Goal: Information Seeking & Learning: Find specific fact

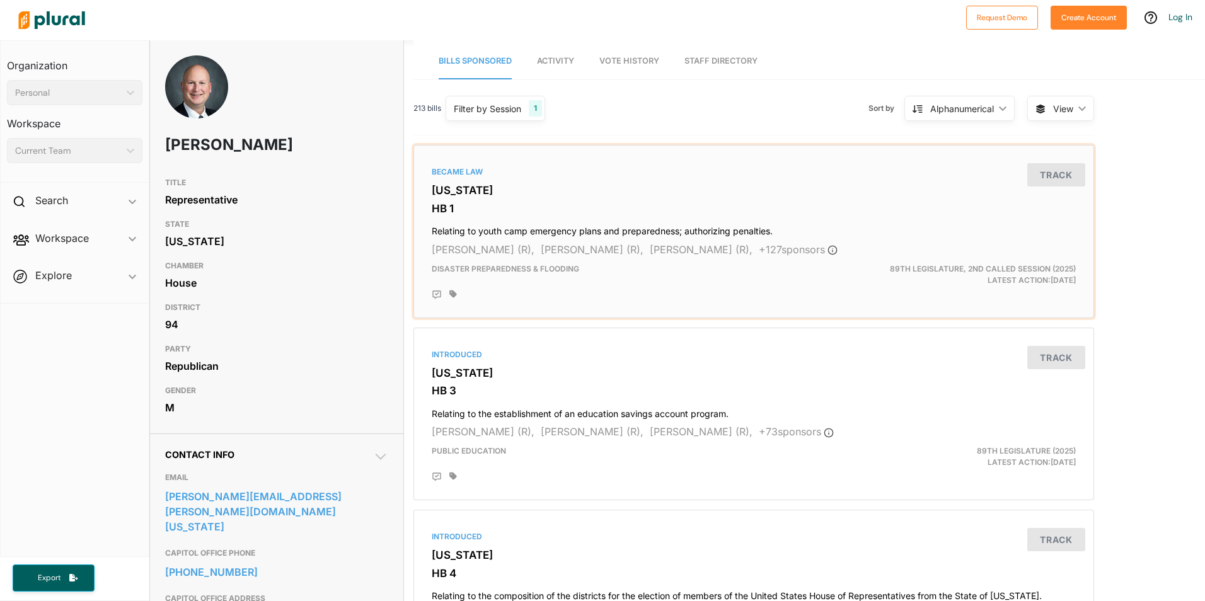
drag, startPoint x: 605, startPoint y: 236, endPoint x: 609, endPoint y: 227, distance: 10.0
click at [609, 231] on h4 "Relating to youth camp emergency plans and preparedness; authorizing penalties." at bounding box center [754, 228] width 644 height 17
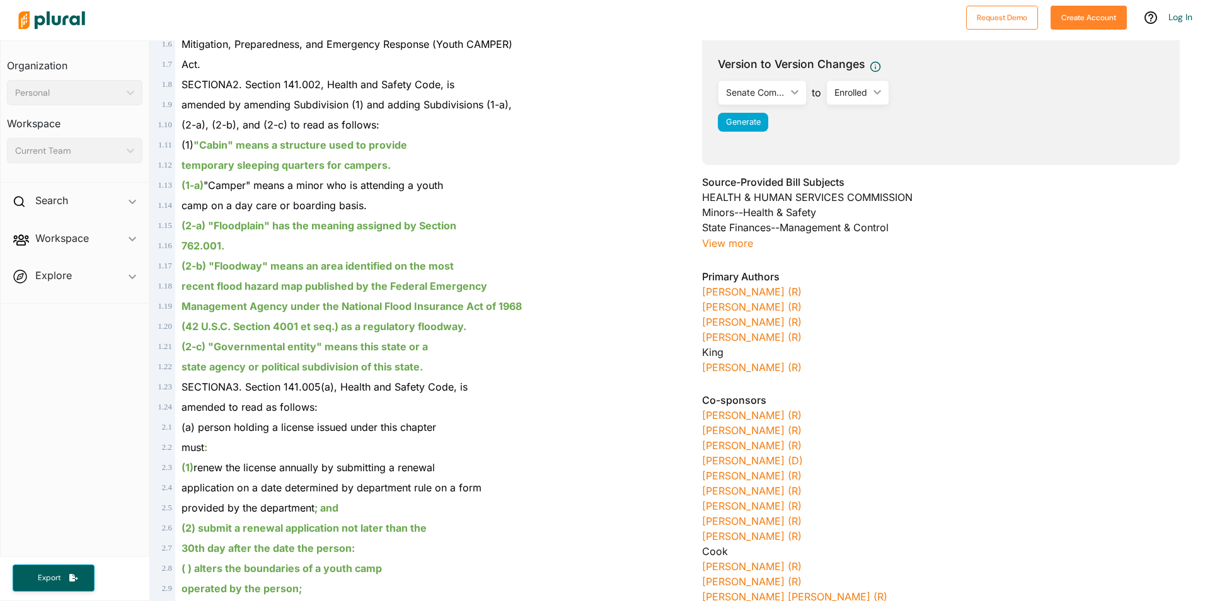
scroll to position [315, 0]
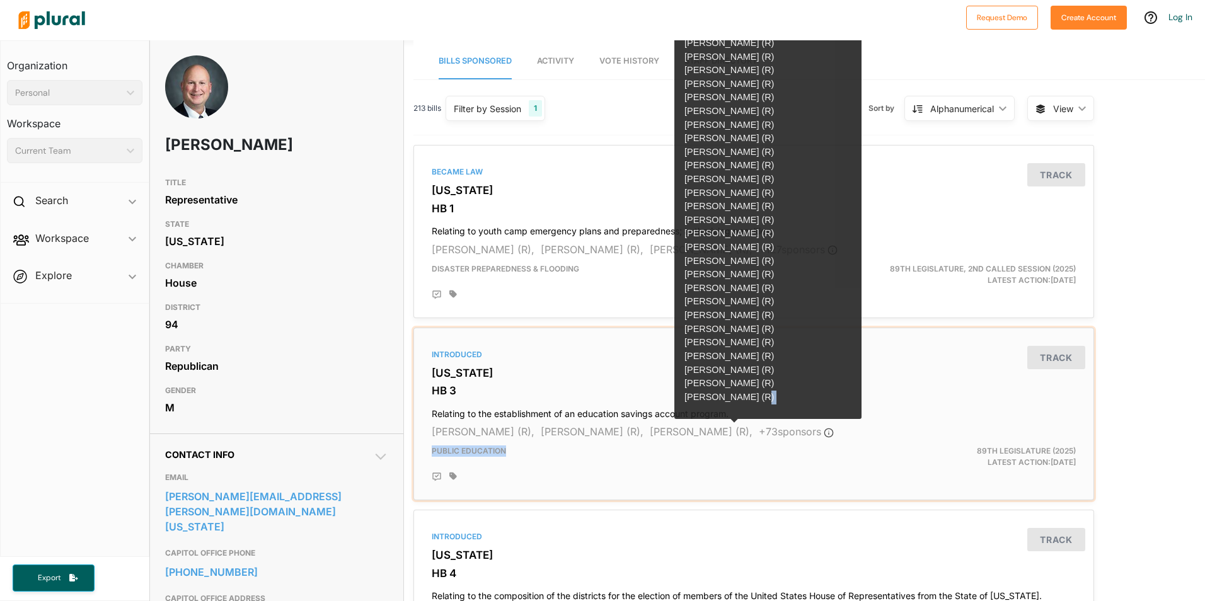
drag, startPoint x: 793, startPoint y: 442, endPoint x: 782, endPoint y: 430, distance: 15.6
click at [793, 442] on div "Introduced Texas HB 3 Relating to the establishment of an education savings acc…" at bounding box center [753, 414] width 669 height 162
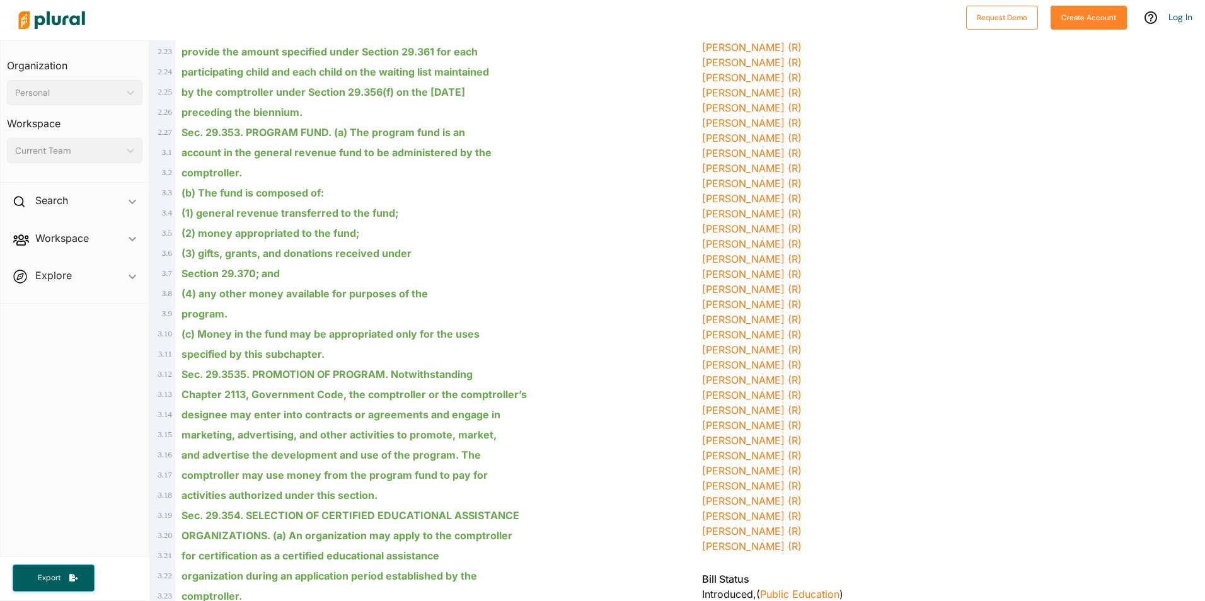
scroll to position [1197, 0]
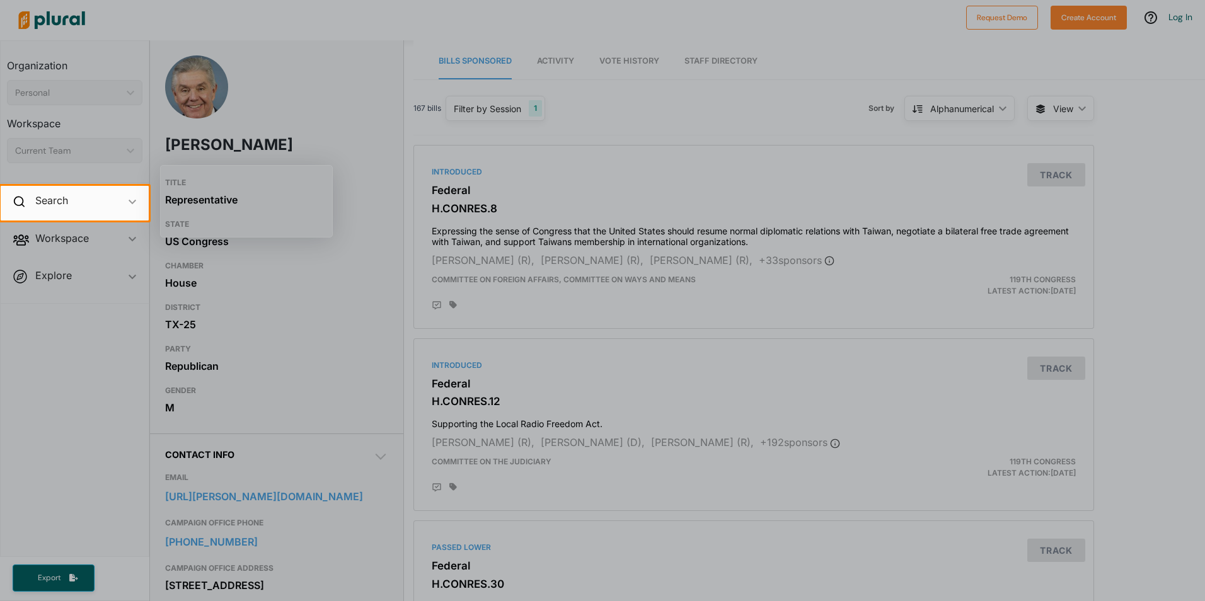
click at [355, 190] on div at bounding box center [677, 203] width 1056 height 34
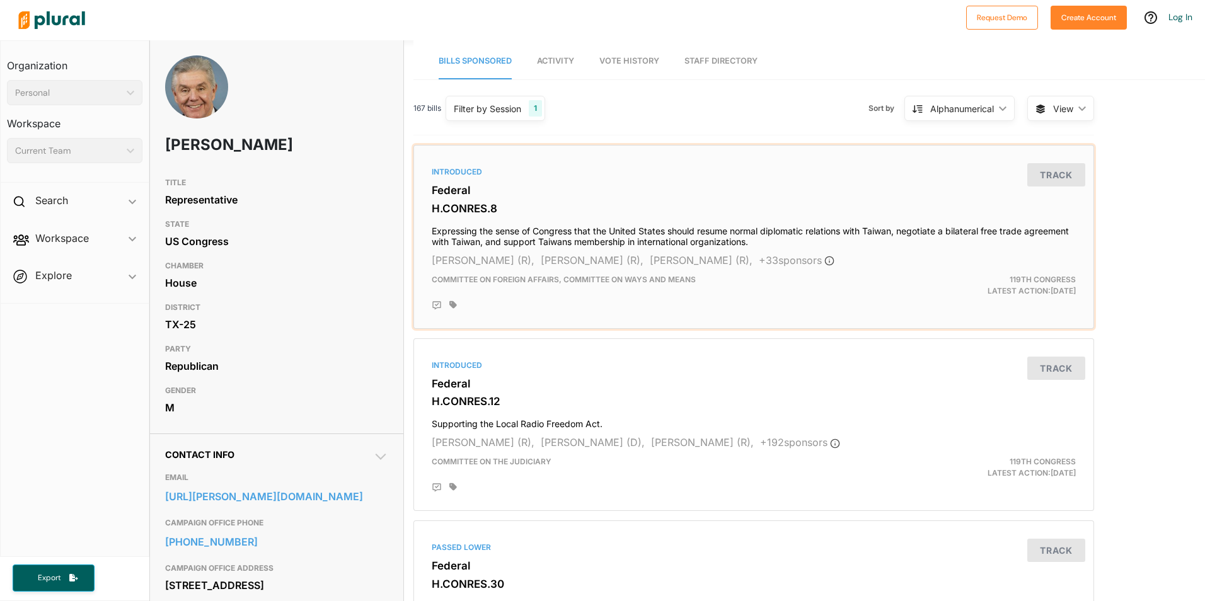
click at [493, 207] on h3 "H.CONRES.8" at bounding box center [754, 208] width 644 height 13
drag, startPoint x: 462, startPoint y: 403, endPoint x: 444, endPoint y: 420, distance: 25.4
click at [462, 403] on h3 "H.CONRES.12" at bounding box center [754, 401] width 644 height 13
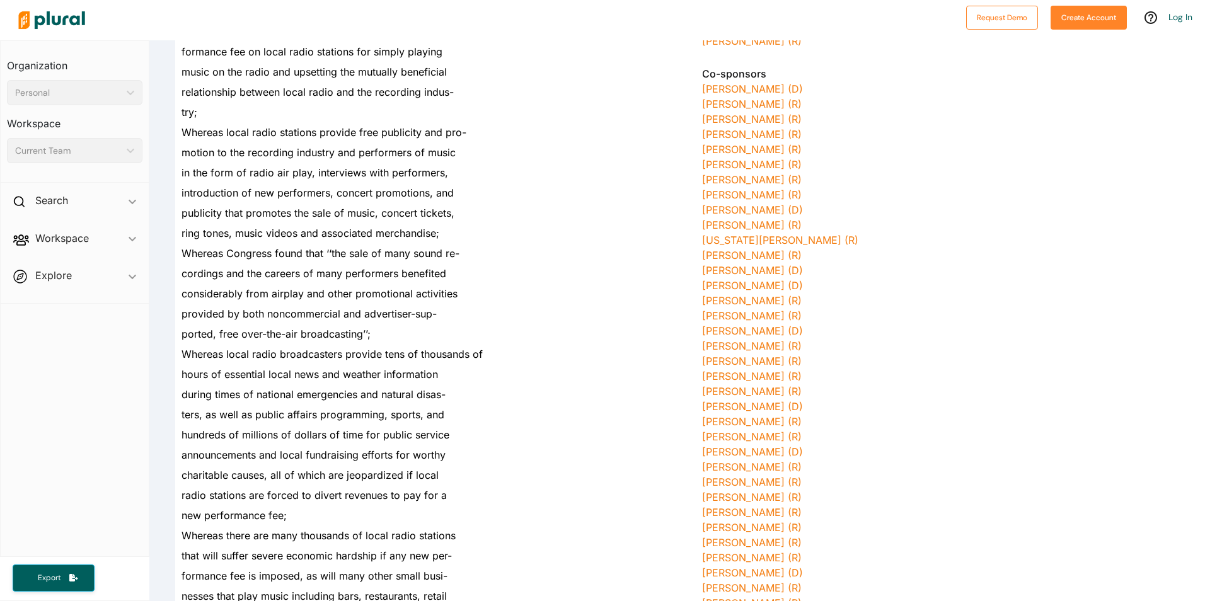
scroll to position [378, 0]
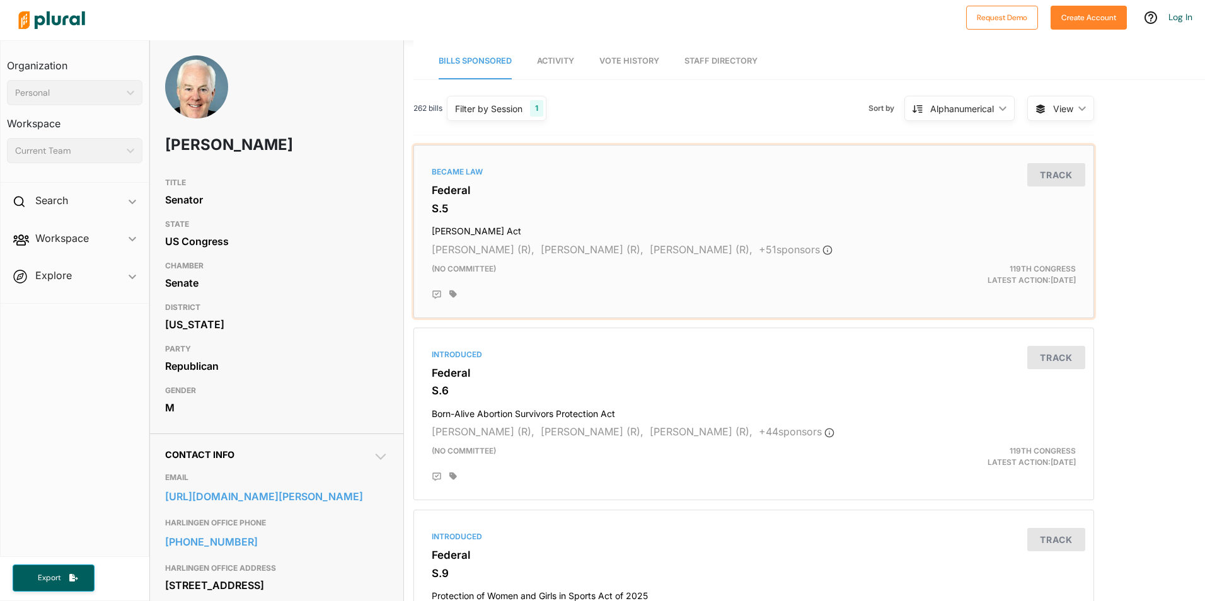
click at [483, 186] on h3 "Federal" at bounding box center [754, 190] width 644 height 13
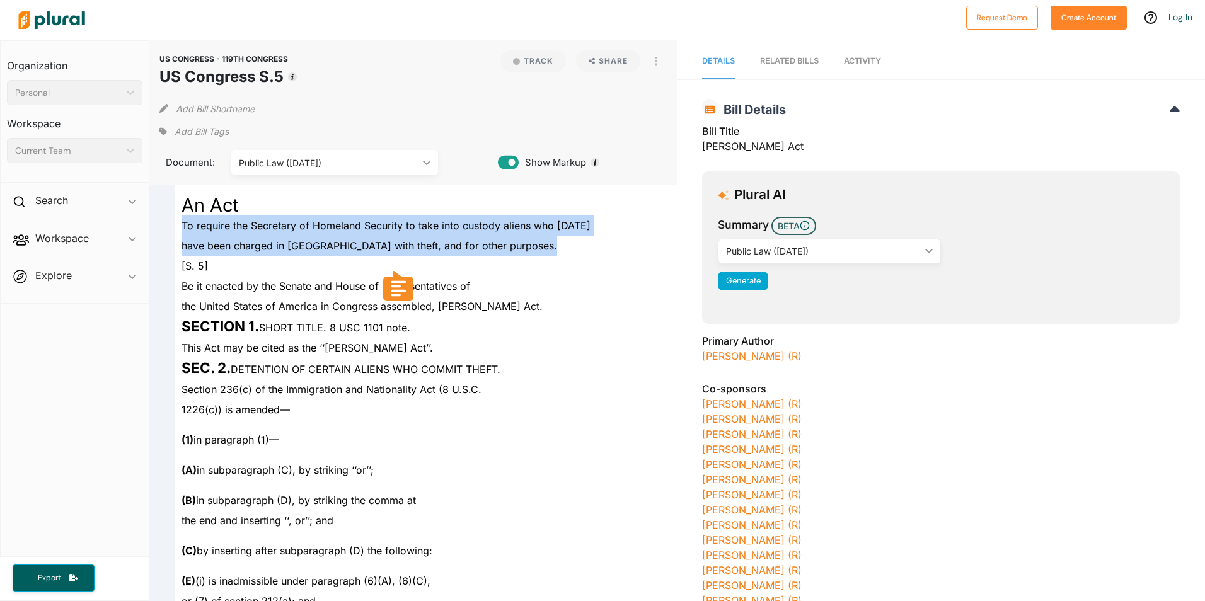
drag, startPoint x: 182, startPoint y: 226, endPoint x: 573, endPoint y: 242, distance: 391.6
copy div "To require the Secretary of Homeland Security to take into custody aliens who J…"
click at [429, 171] on div "Public Law (1/30/2025) ic_keyboard_arrow_down" at bounding box center [334, 162] width 207 height 25
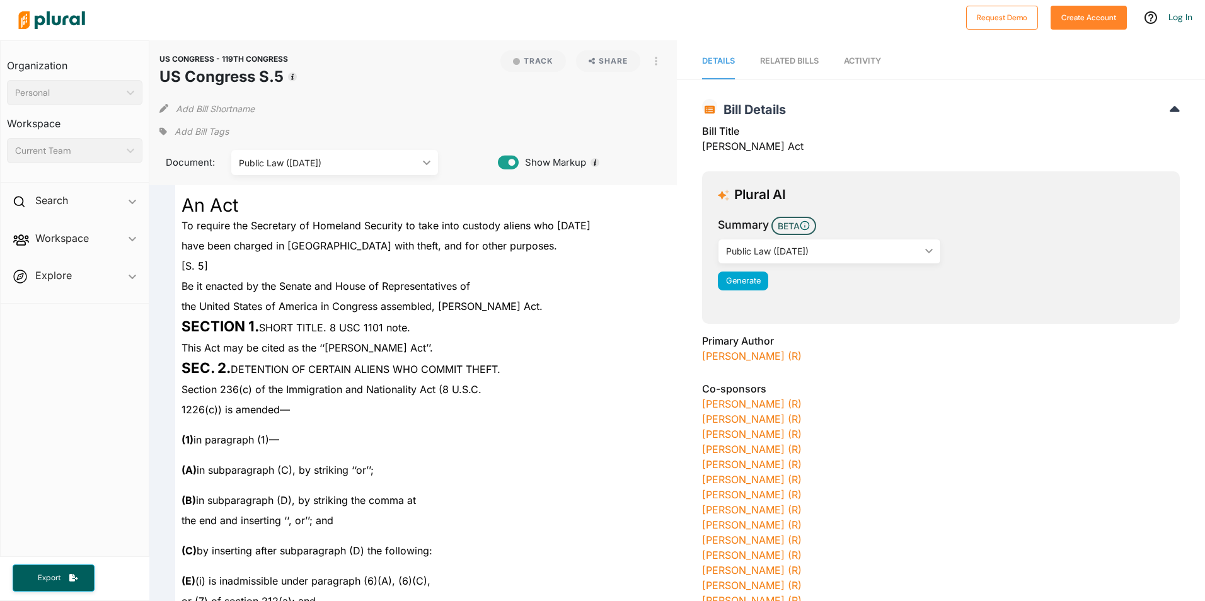
drag, startPoint x: 367, startPoint y: 125, endPoint x: 358, endPoint y: 126, distance: 9.5
click at [367, 128] on div "Add Bill Tags" at bounding box center [413, 131] width 508 height 19
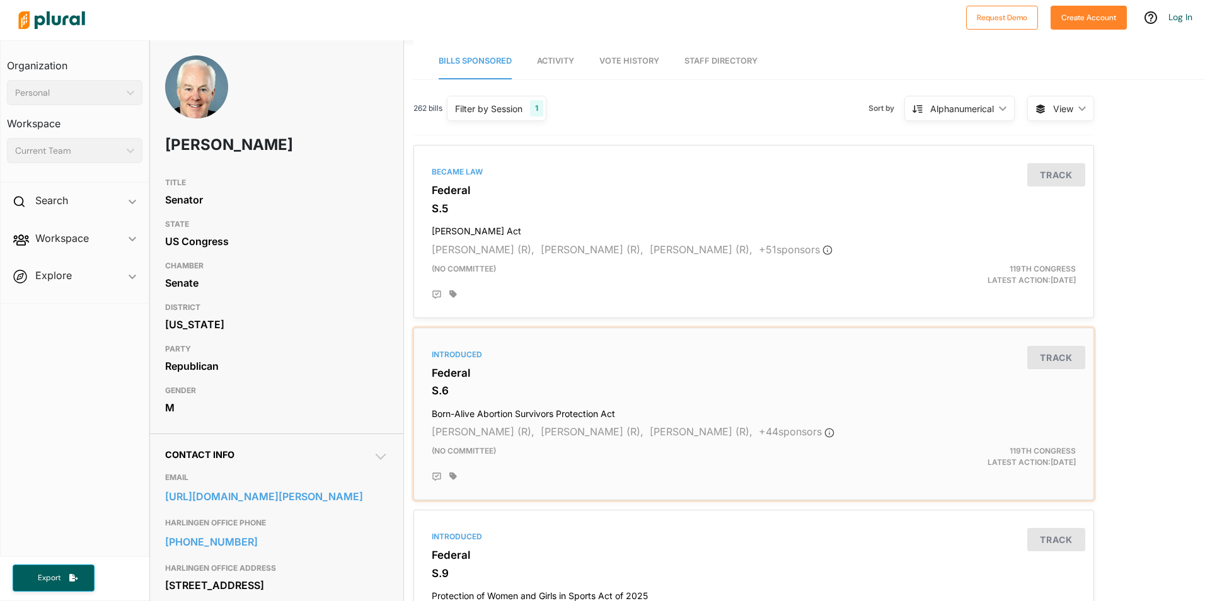
click at [513, 412] on h4 "Born-Alive Abortion Survivors Protection Act" at bounding box center [754, 411] width 644 height 17
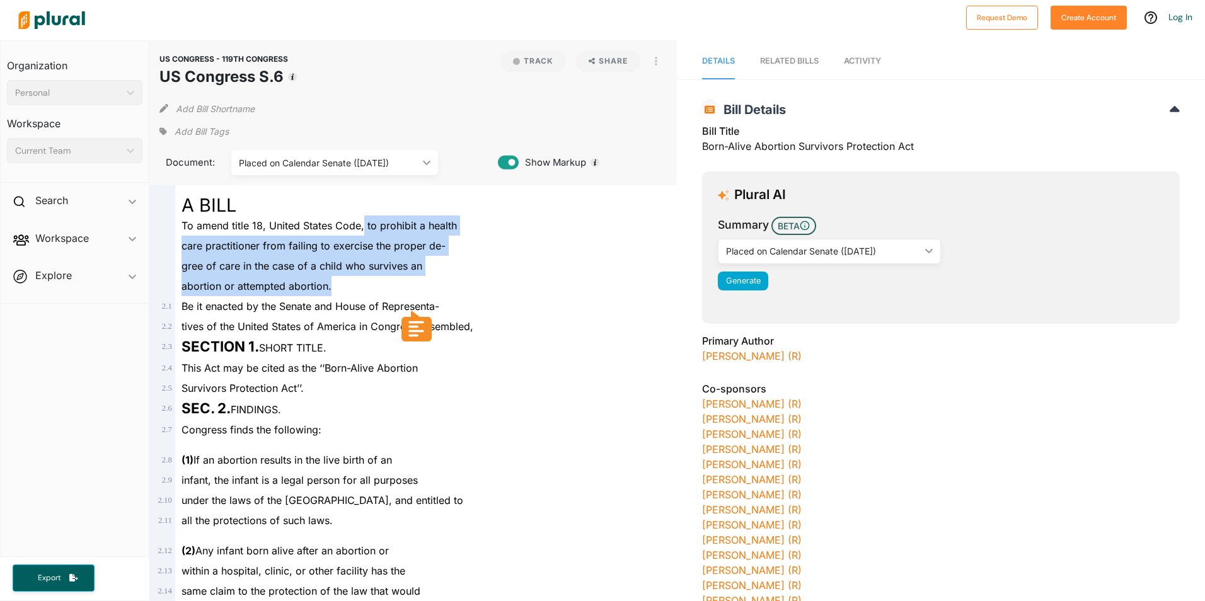
drag, startPoint x: 362, startPoint y: 223, endPoint x: 350, endPoint y: 284, distance: 61.8
copy div "to prohibit a health care practitioner from failing to exercise the proper de- …"
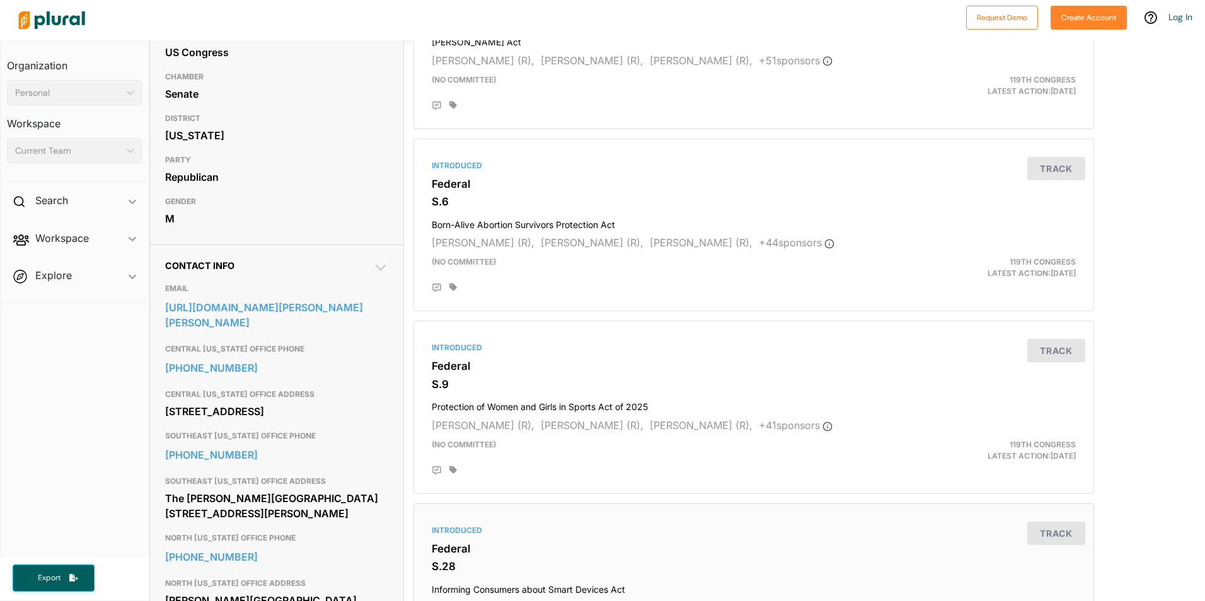
scroll to position [441, 0]
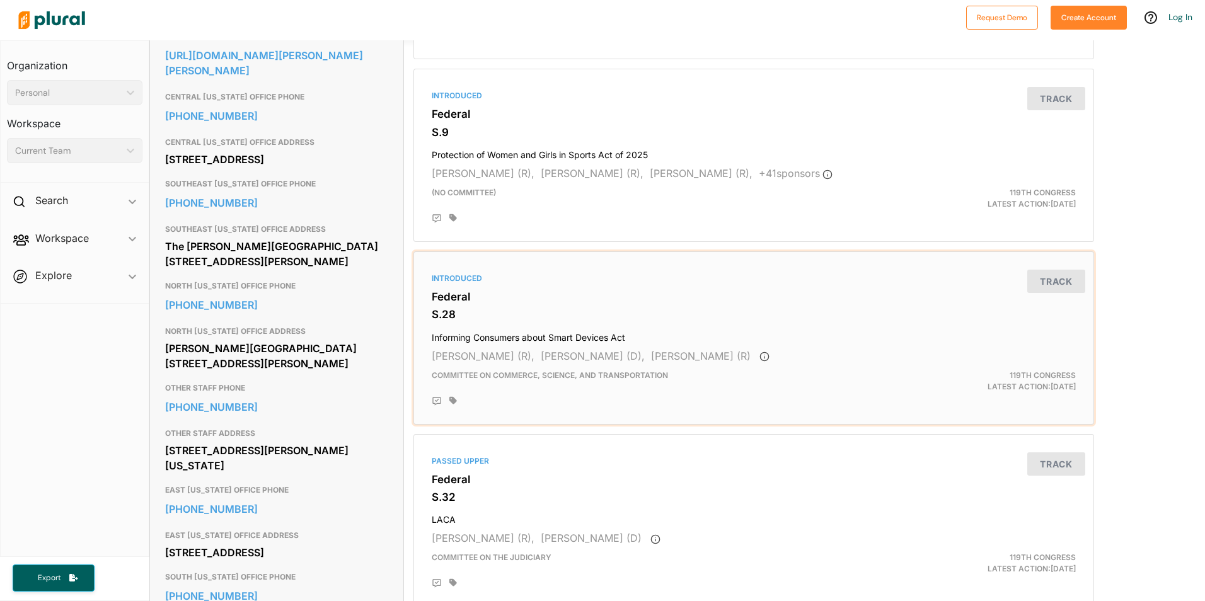
click at [498, 331] on div "Introduced Federal S.28 Informing Consumers about Smart Devices Act Ted Cruz (R…" at bounding box center [753, 338] width 669 height 162
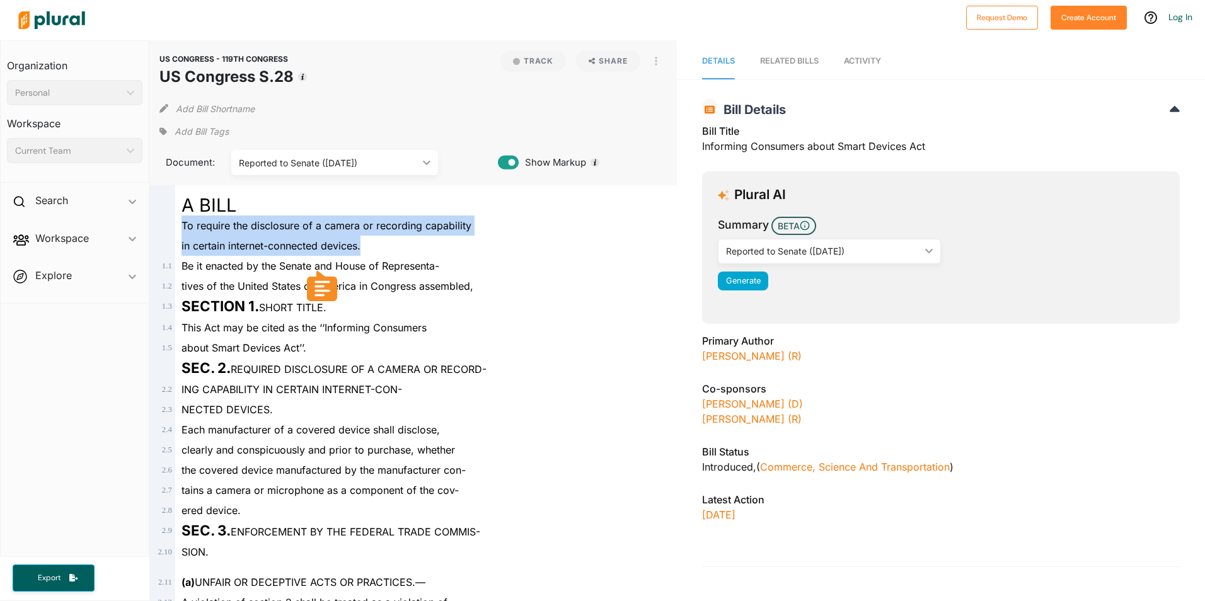
drag, startPoint x: 178, startPoint y: 222, endPoint x: 374, endPoint y: 236, distance: 196.4
copy div "To require the disclosure of a camera or recording capability in certain intern…"
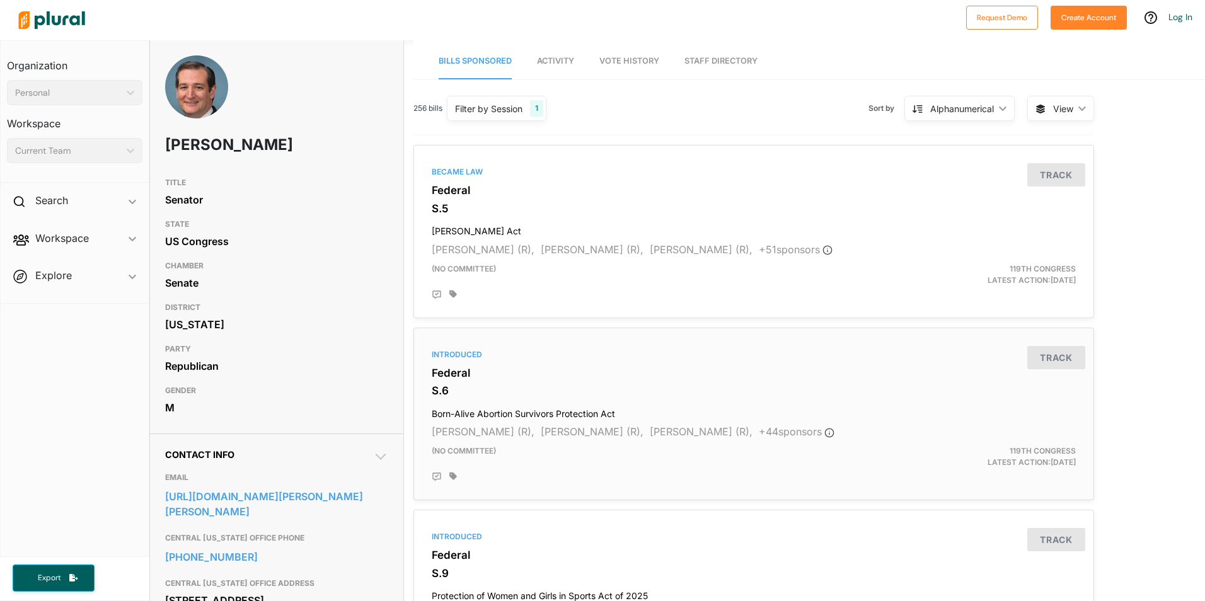
scroll to position [63, 0]
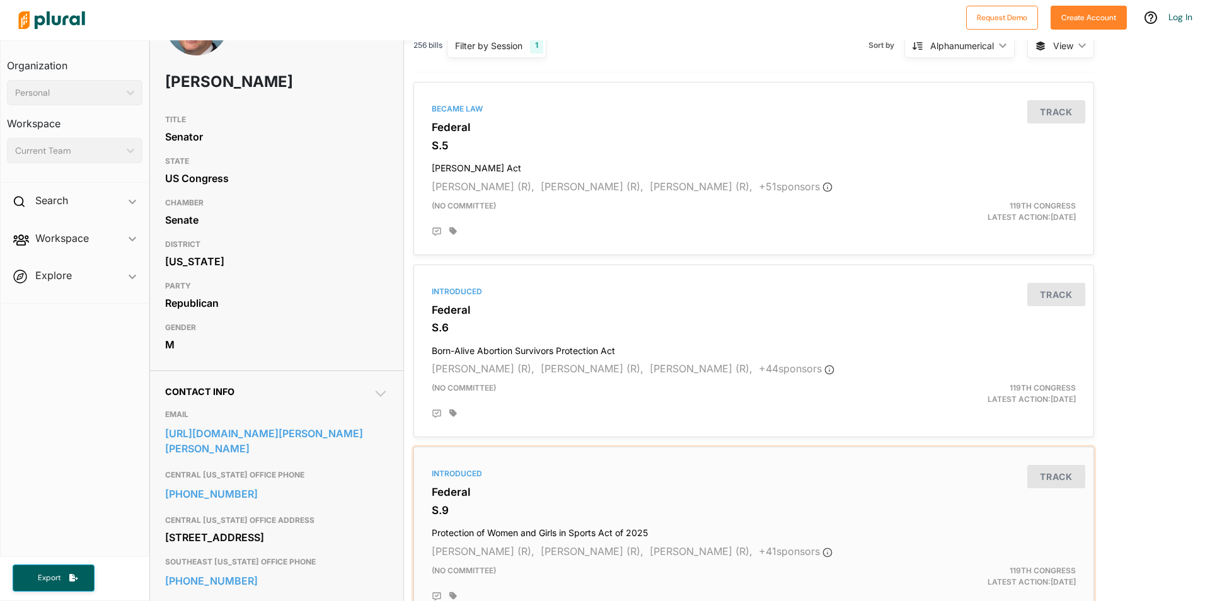
click at [515, 522] on div "Introduced Federal S.9 Protection of Women and Girls in Sports Act of 2025 Tomm…" at bounding box center [753, 533] width 669 height 162
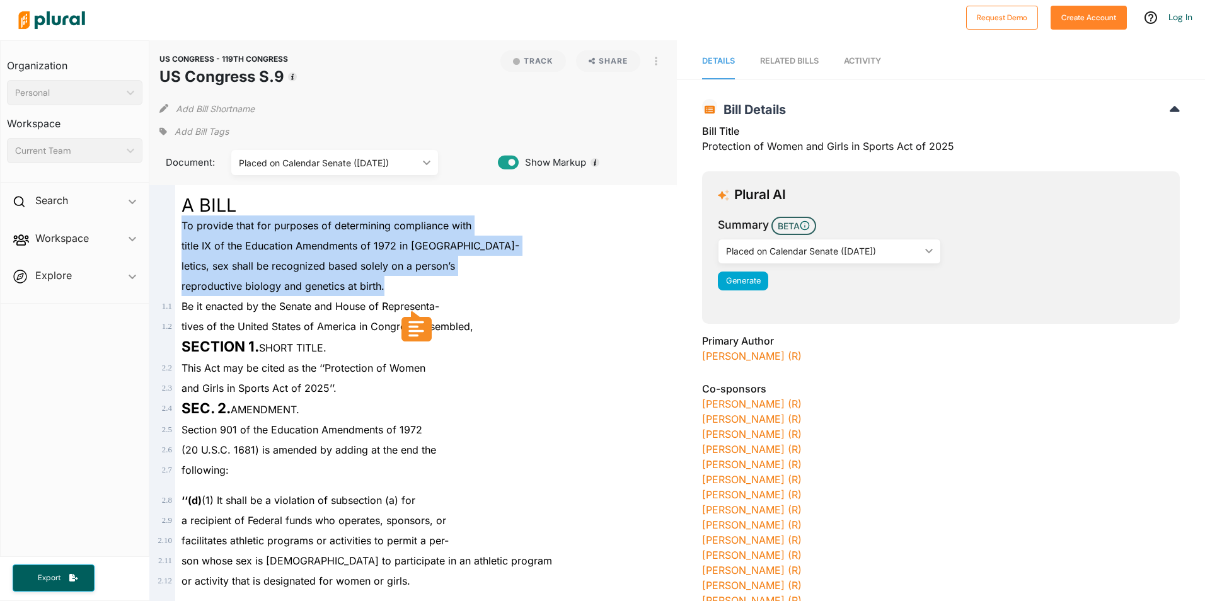
drag, startPoint x: 182, startPoint y: 225, endPoint x: 390, endPoint y: 284, distance: 216.0
click at [390, 284] on div "A BILL To provide that for purposes of determining compliance with title IX of …" at bounding box center [413, 423] width 518 height 476
copy div "To provide that for purposes of determining compliance with title IX of the Edu…"
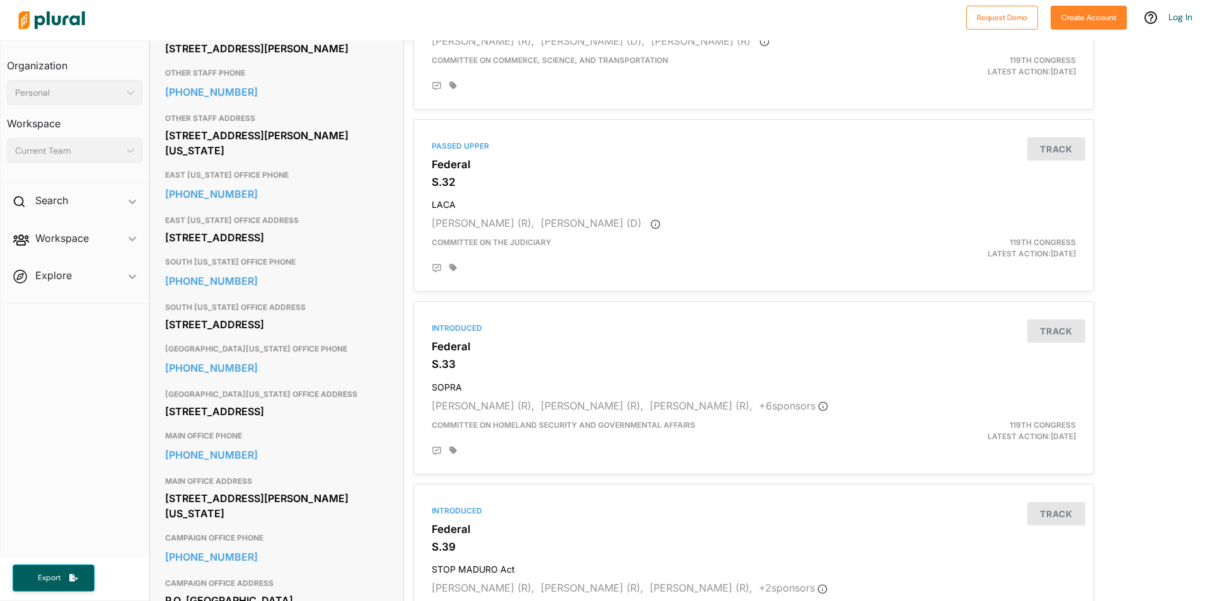
scroll to position [504, 0]
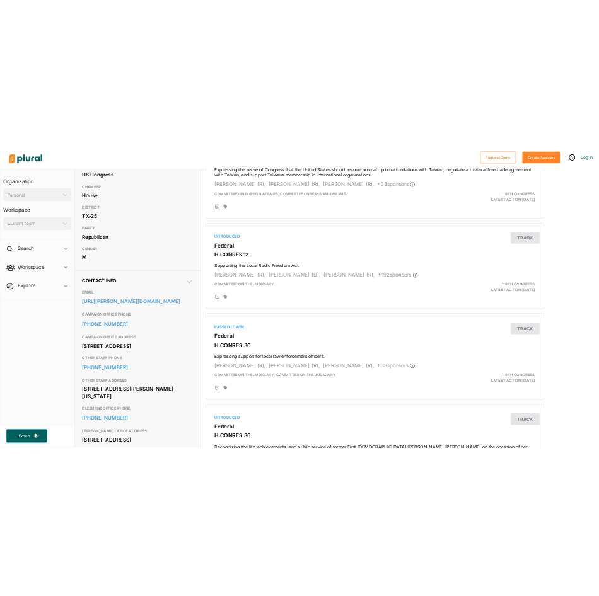
scroll to position [630, 0]
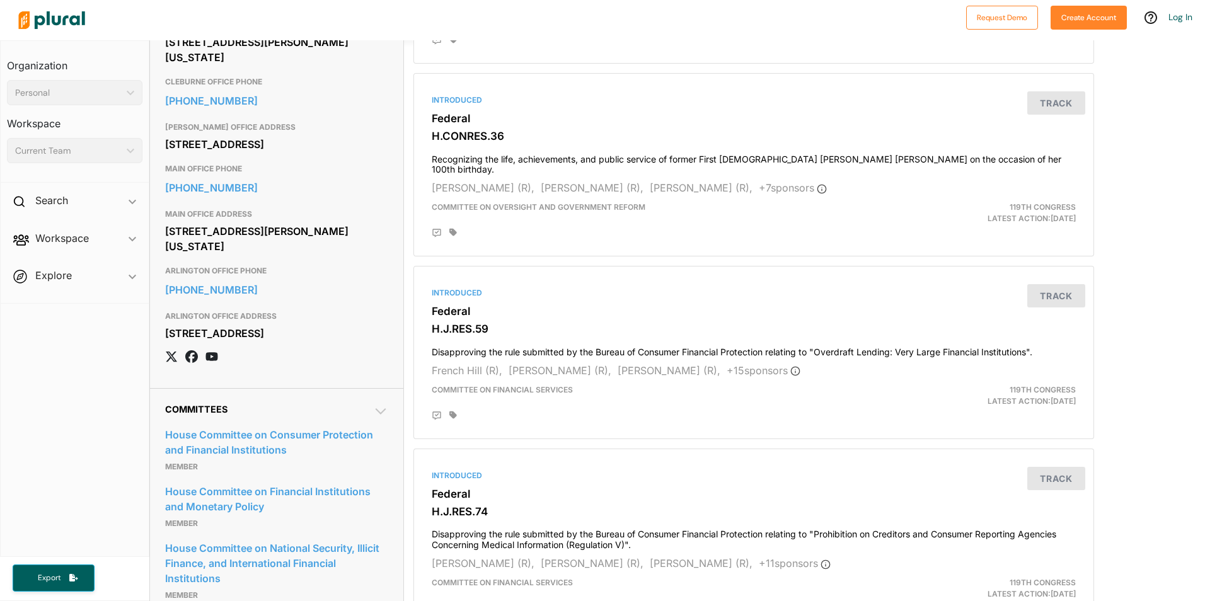
drag, startPoint x: 166, startPoint y: 273, endPoint x: 287, endPoint y: 291, distance: 123.0
click at [287, 256] on div "[STREET_ADDRESS][PERSON_NAME][US_STATE]" at bounding box center [276, 239] width 223 height 34
copy div "[STREET_ADDRESS][PERSON_NAME][US_STATE]"
drag, startPoint x: 158, startPoint y: 373, endPoint x: 331, endPoint y: 398, distance: 175.0
click at [331, 388] on div "Contact Info EMAIL [URL][PERSON_NAME][DOMAIN_NAME] CAMPAIGN OFFICE PHONE [PHONE…" at bounding box center [276, 95] width 253 height 585
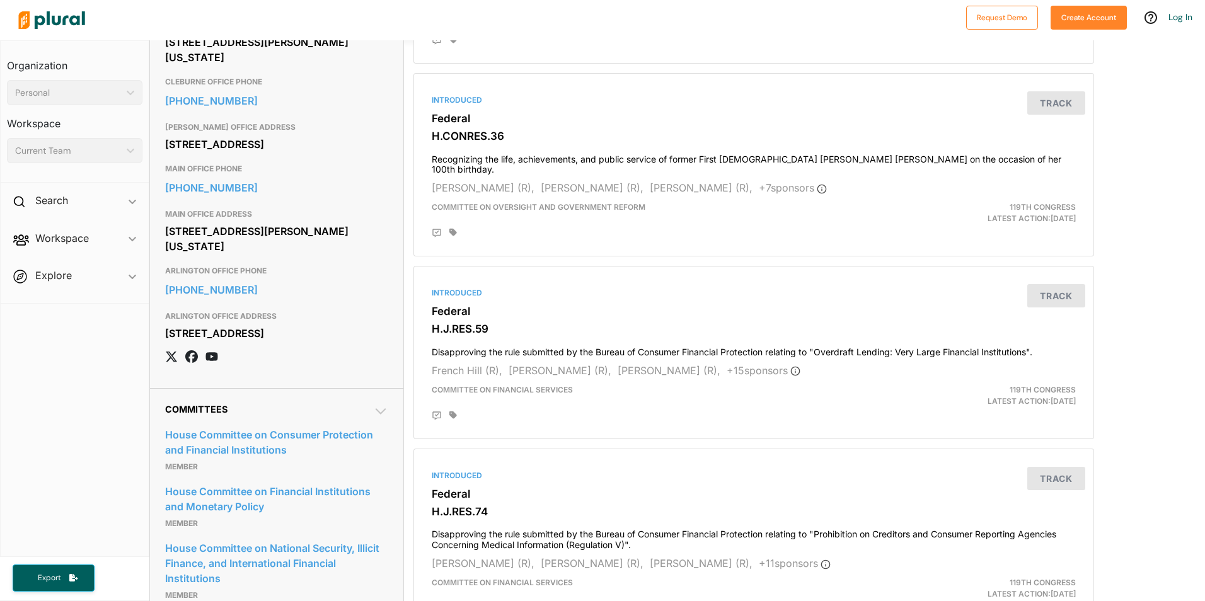
copy div "[STREET_ADDRESS]"
